Goal: Task Accomplishment & Management: Complete application form

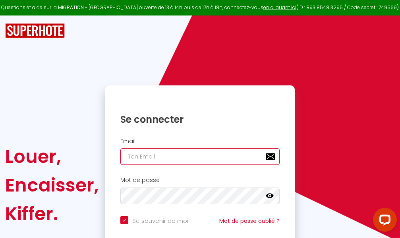
click at [201, 158] on input "email" at bounding box center [199, 156] width 159 height 17
type input "m"
checkbox input "true"
type input "ma"
checkbox input "true"
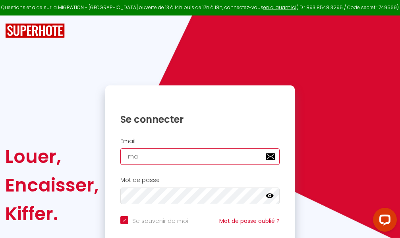
type input "mar"
checkbox input "true"
type input "marc"
checkbox input "true"
type input "marcd"
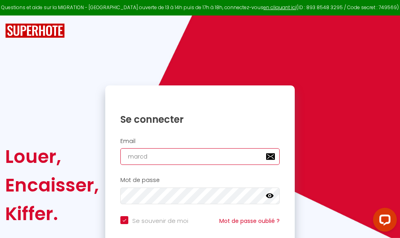
checkbox input "true"
type input "marcdp"
checkbox input "true"
type input "marcdpo"
checkbox input "true"
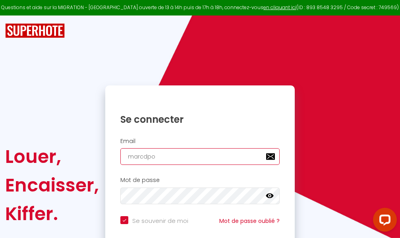
type input "marcdpoz"
checkbox input "true"
type input "marcdpoz."
checkbox input "true"
type input "marcdpoz.l"
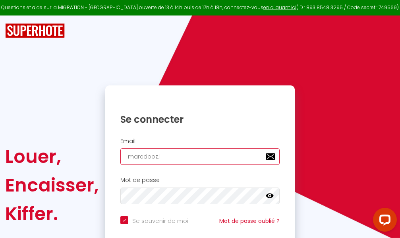
checkbox input "true"
type input "marcdpoz.lo"
checkbox input "true"
type input "marcdpoz.loc"
checkbox input "true"
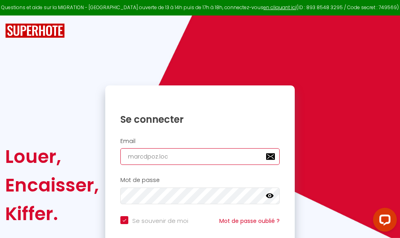
type input "marcdpoz.loca"
checkbox input "true"
type input "marcdpoz.locat"
checkbox input "true"
type input "marcdpoz.locati"
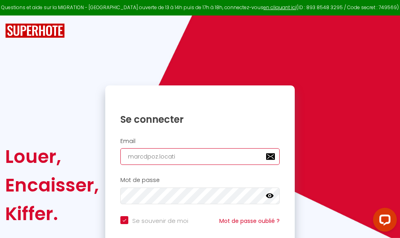
checkbox input "true"
type input "marcdpoz.locatio"
checkbox input "true"
type input "marcdpoz.location"
checkbox input "true"
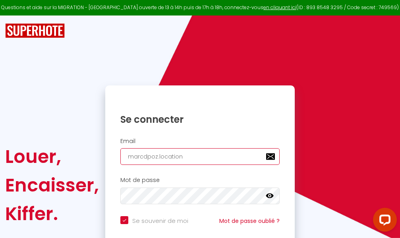
type input "marcdpoz.location@"
checkbox input "true"
type input "marcdpoz.location@g"
checkbox input "true"
type input "marcdpoz.location@gm"
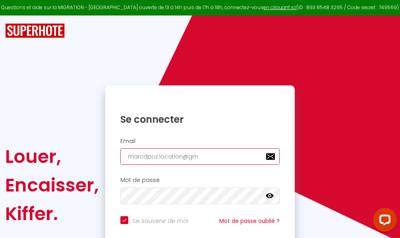
checkbox input "true"
type input "marcdpoz.location@gma"
checkbox input "true"
type input "marcdpoz.location@gmai"
checkbox input "true"
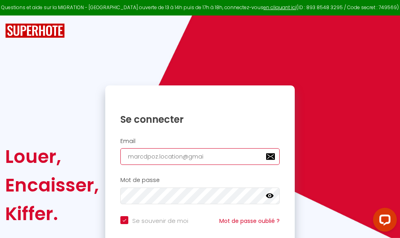
type input "[EMAIL_ADDRESS]"
checkbox input "true"
type input "[EMAIL_ADDRESS]."
checkbox input "true"
type input "marcdpoz.location@gmail.c"
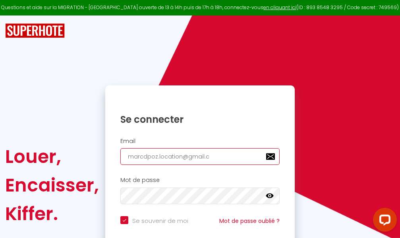
checkbox input "true"
type input "[EMAIL_ADDRESS][DOMAIN_NAME]"
checkbox input "true"
type input "[EMAIL_ADDRESS][DOMAIN_NAME]"
checkbox input "true"
